Goal: Check status: Check status

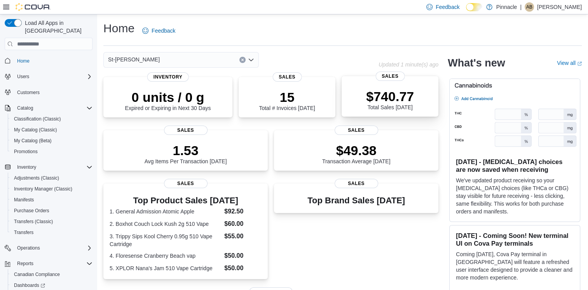
click at [384, 98] on p "$740.77" at bounding box center [390, 97] width 48 height 16
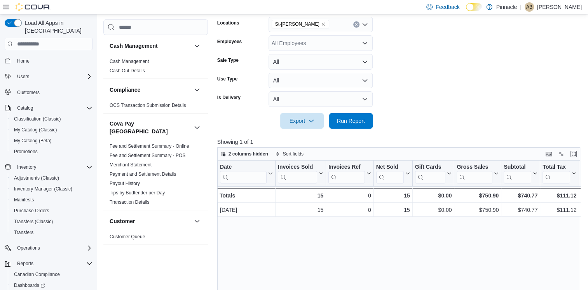
scroll to position [138, 0]
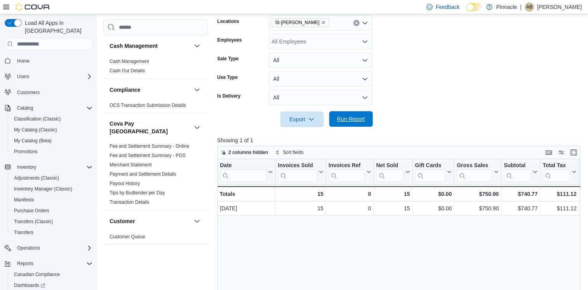
click at [353, 119] on span "Run Report" at bounding box center [351, 119] width 28 height 8
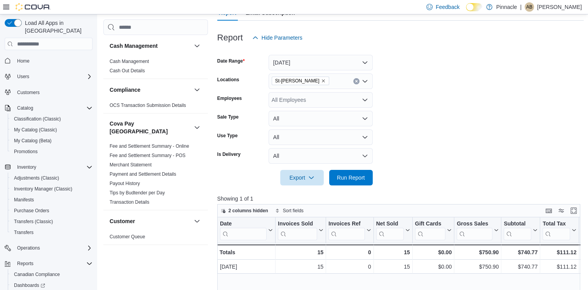
scroll to position [78, 0]
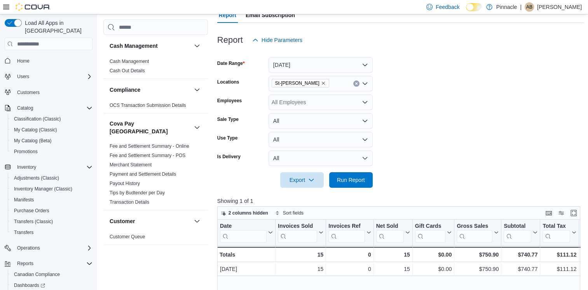
click at [351, 101] on div "All Employees" at bounding box center [321, 103] width 104 height 16
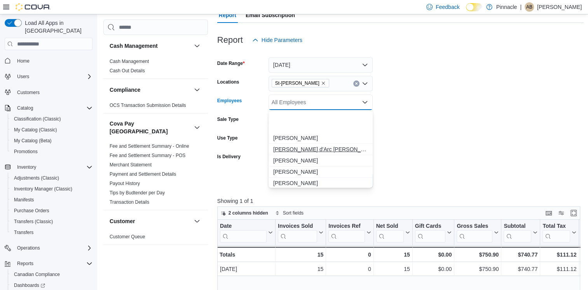
scroll to position [35, 0]
click at [300, 180] on span "Vanesa Theriault" at bounding box center [320, 182] width 95 height 8
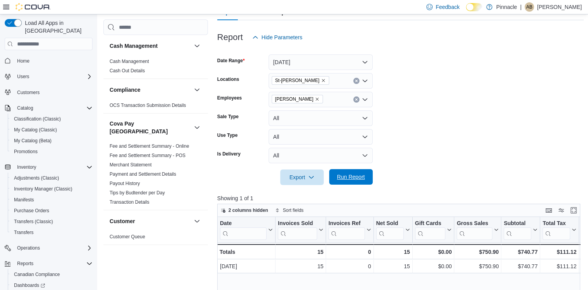
click at [354, 179] on span "Run Report" at bounding box center [351, 177] width 28 height 8
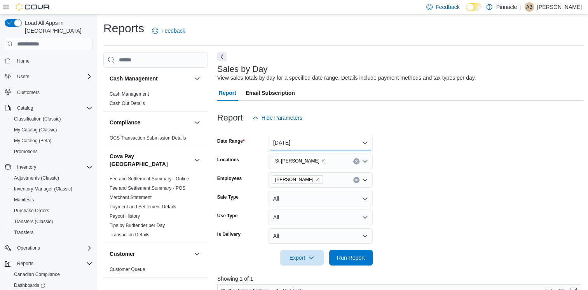
click at [364, 142] on button "Today" at bounding box center [321, 143] width 104 height 16
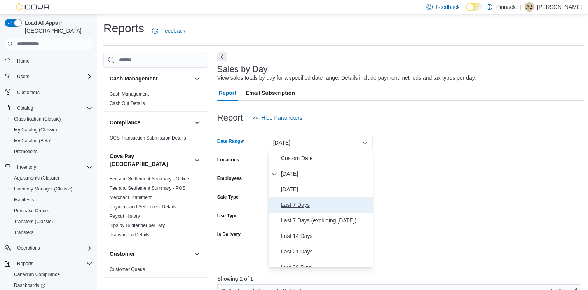
click at [297, 205] on span "Last 7 Days" at bounding box center [325, 204] width 89 height 9
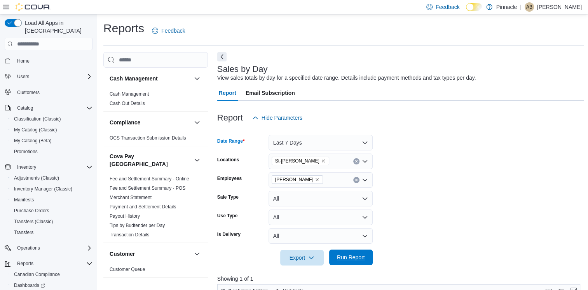
click at [344, 256] on span "Run Report" at bounding box center [351, 258] width 28 height 8
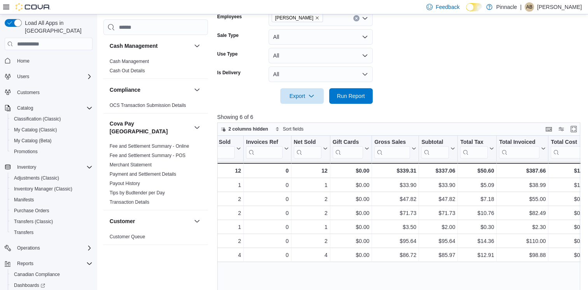
scroll to position [0, 82]
click at [577, 129] on button "Enter fullscreen" at bounding box center [573, 128] width 9 height 9
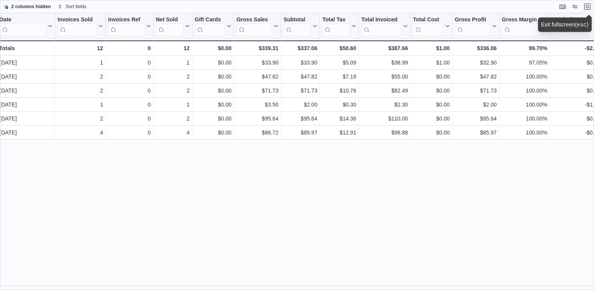
scroll to position [0, 0]
